Goal: Use online tool/utility: Utilize a website feature to perform a specific function

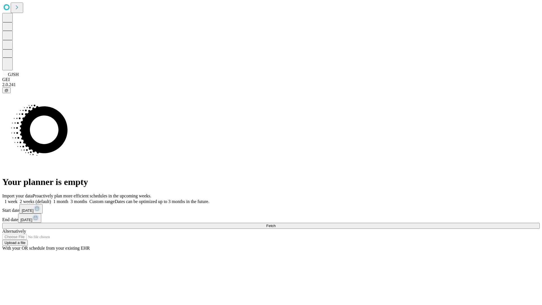
click at [275, 224] on span "Fetch" at bounding box center [270, 226] width 9 height 4
